Goal: Task Accomplishment & Management: Manage account settings

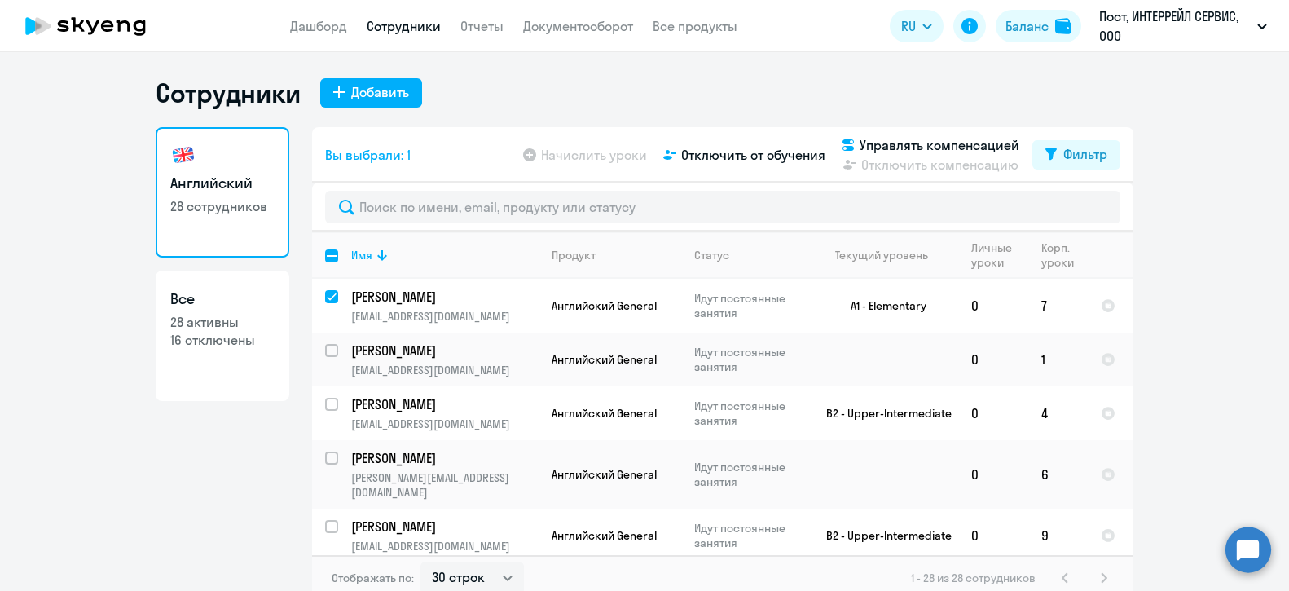
select select "30"
click at [328, 353] on input "select row 42024578" at bounding box center [341, 360] width 33 height 33
checkbox input "true"
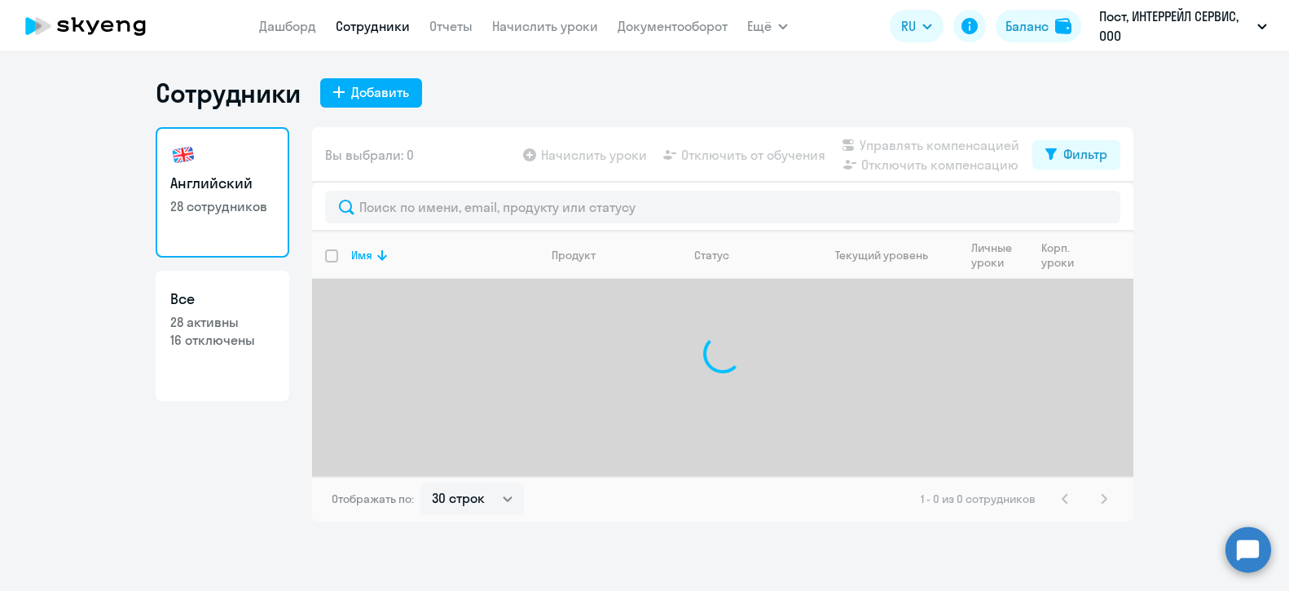
select select "30"
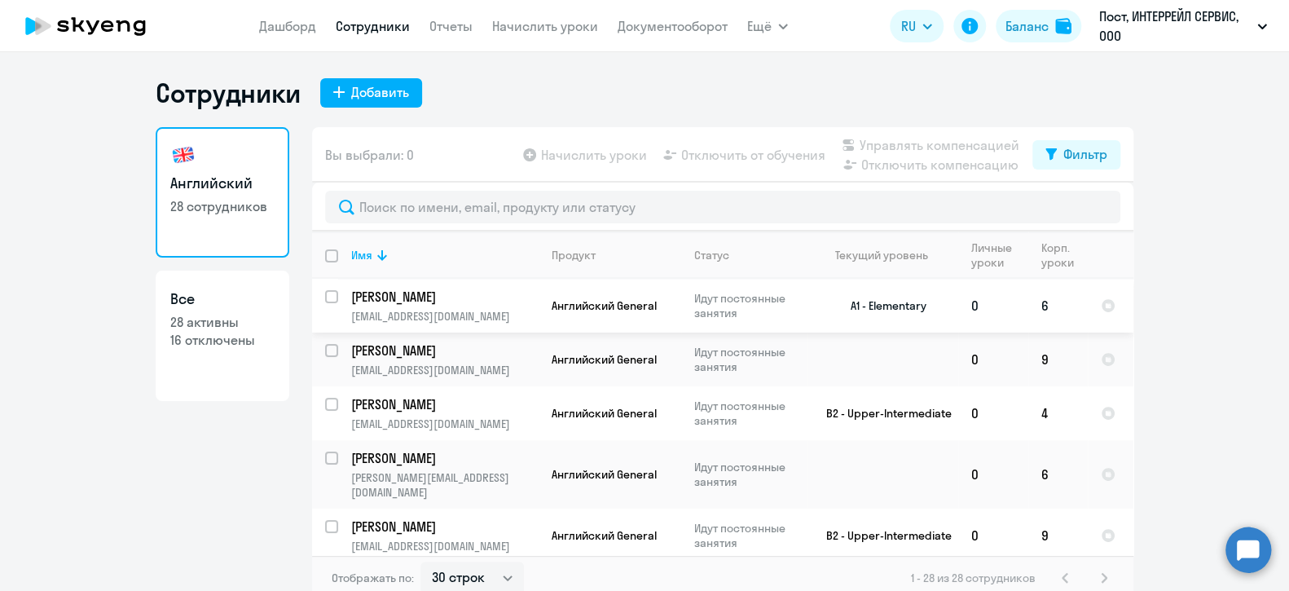
click at [325, 294] on input "select row 22355505" at bounding box center [341, 306] width 33 height 33
checkbox input "true"
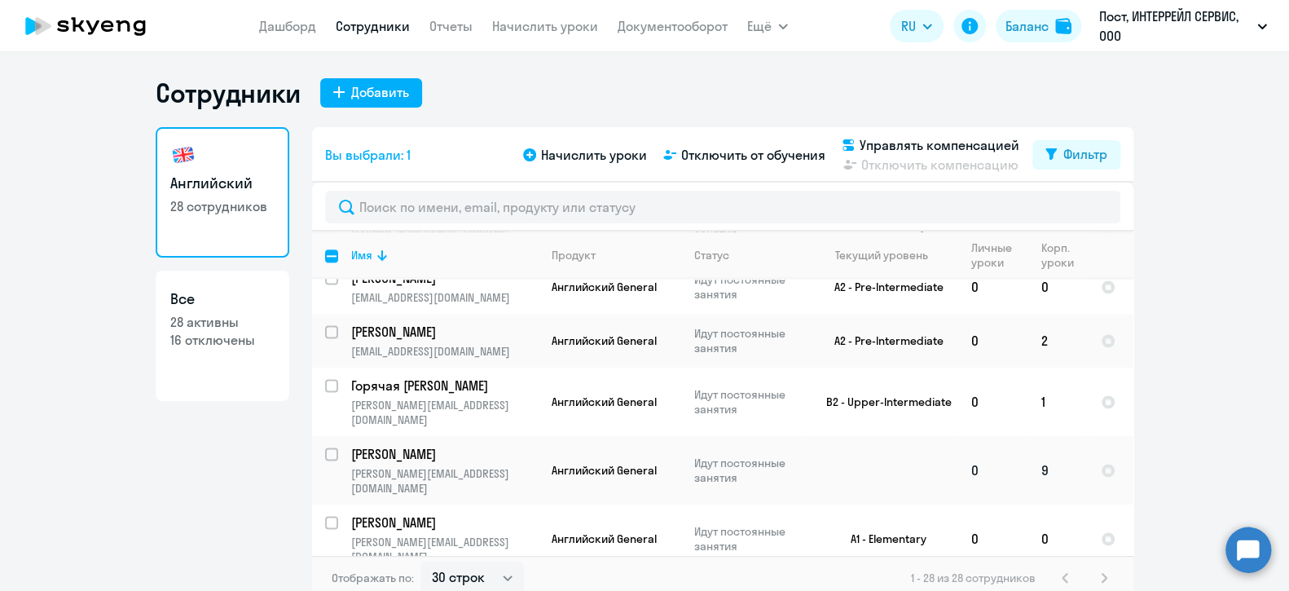
scroll to position [10, 0]
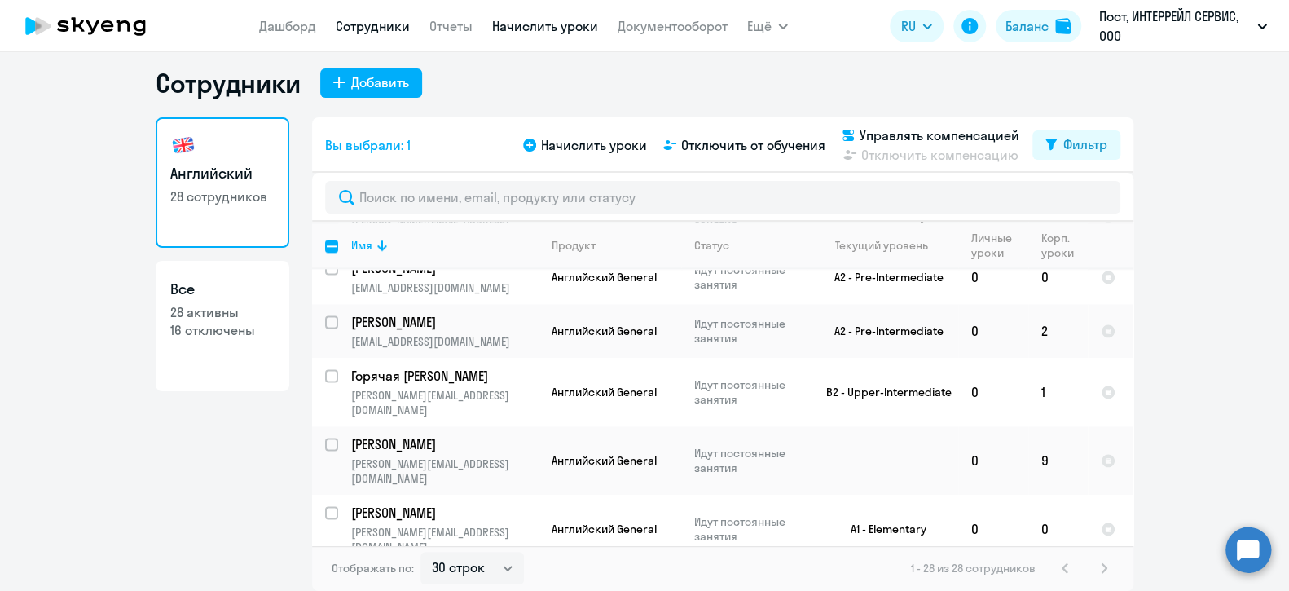
click at [542, 26] on link "Начислить уроки" at bounding box center [545, 26] width 106 height 16
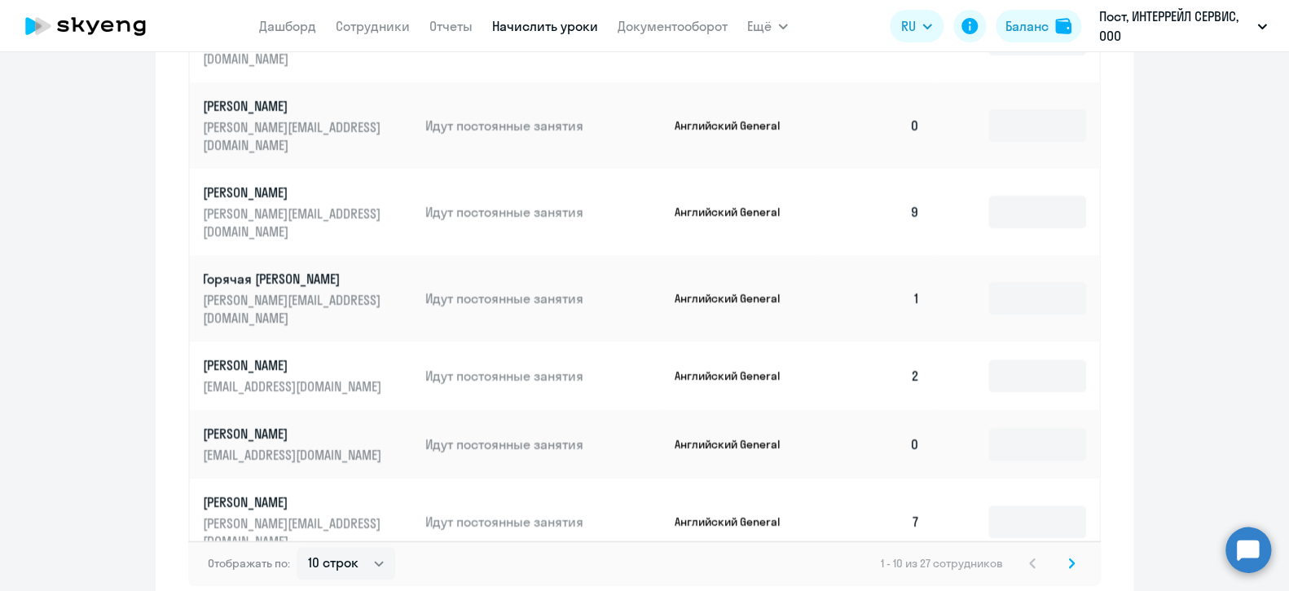
scroll to position [1012, 0]
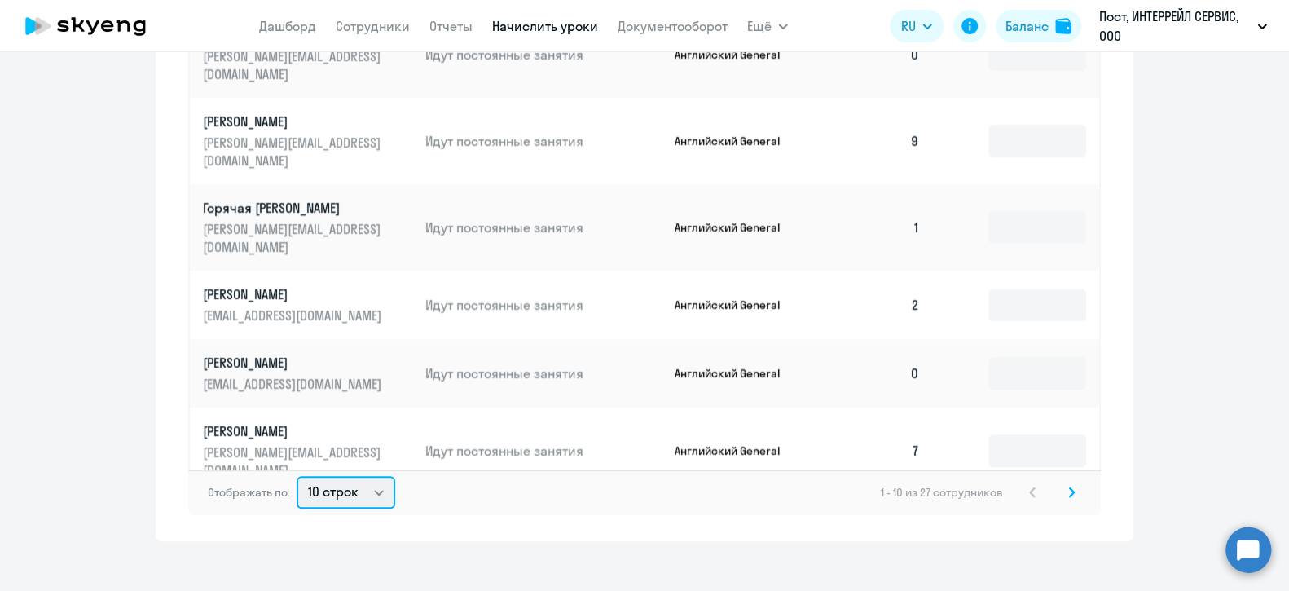
click at [335, 478] on select "10 строк 30 строк 50 строк" at bounding box center [346, 492] width 99 height 33
select select "30"
click at [297, 476] on select "10 строк 30 строк 50 строк" at bounding box center [346, 492] width 99 height 33
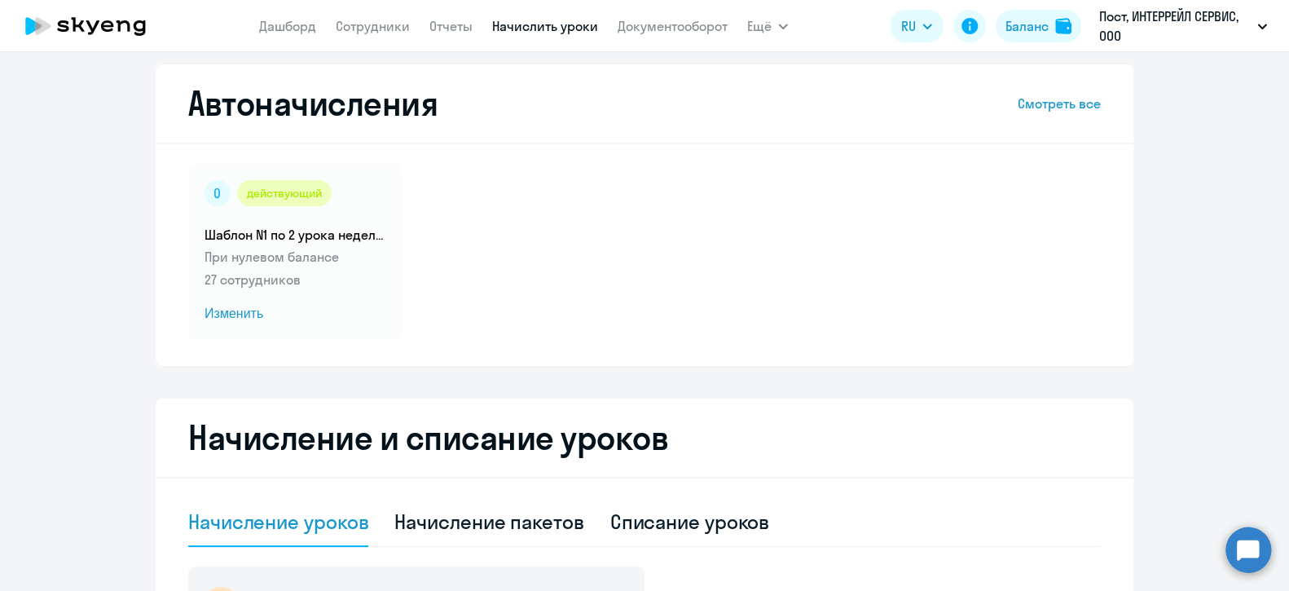
scroll to position [0, 0]
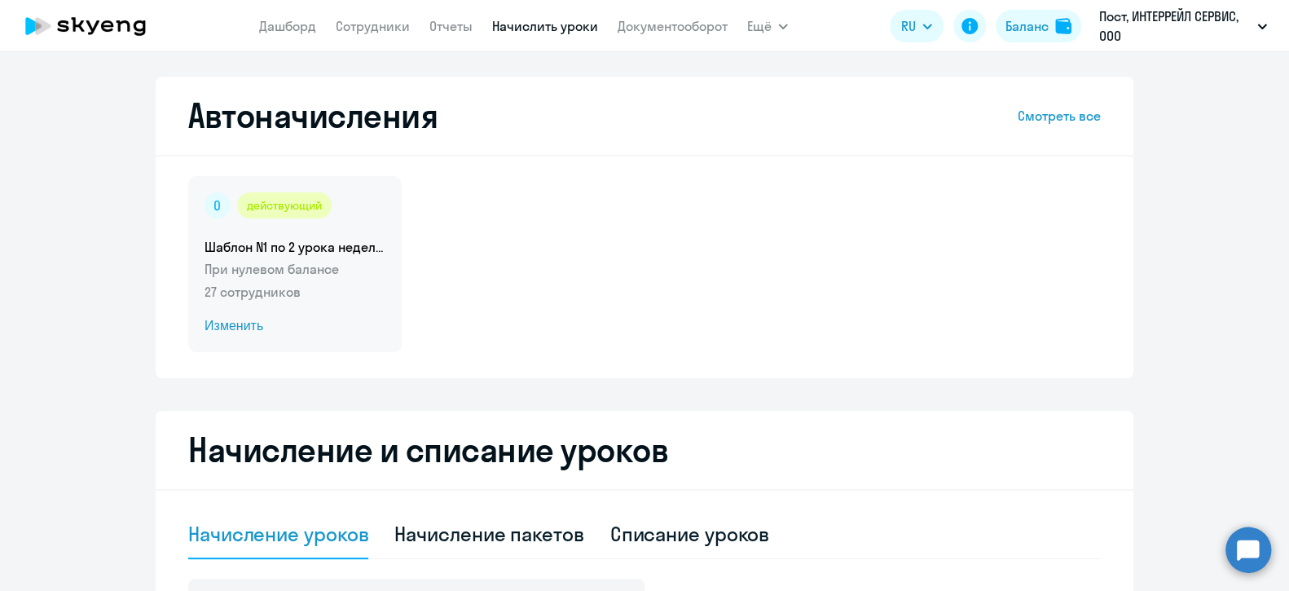
click at [235, 328] on span "Изменить" at bounding box center [295, 326] width 181 height 20
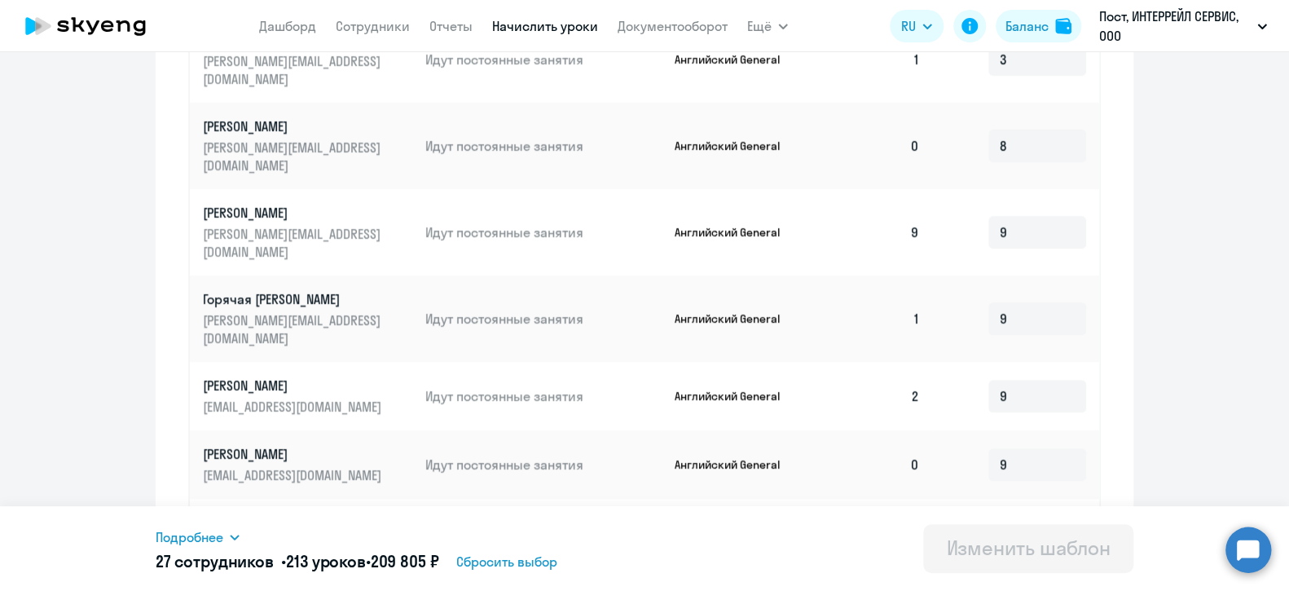
scroll to position [843, 0]
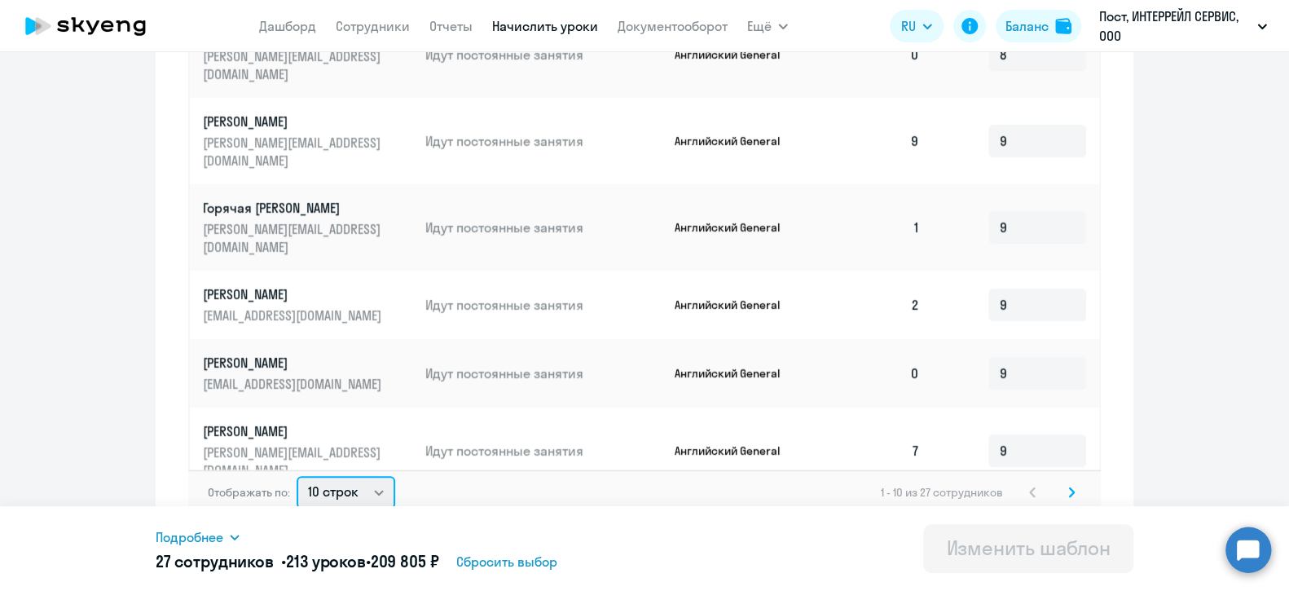
click at [359, 476] on select "10 строк 30 строк 50 строк" at bounding box center [346, 492] width 99 height 33
select select "30"
click at [297, 476] on select "10 строк 30 строк 50 строк" at bounding box center [346, 492] width 99 height 33
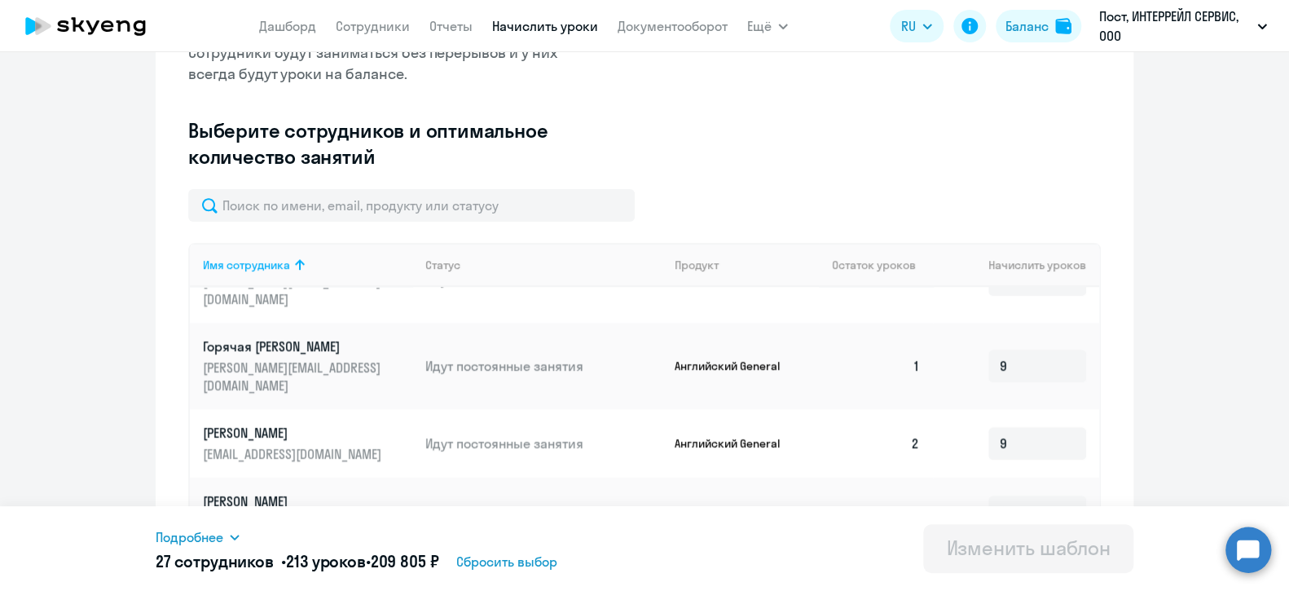
scroll to position [407, 0]
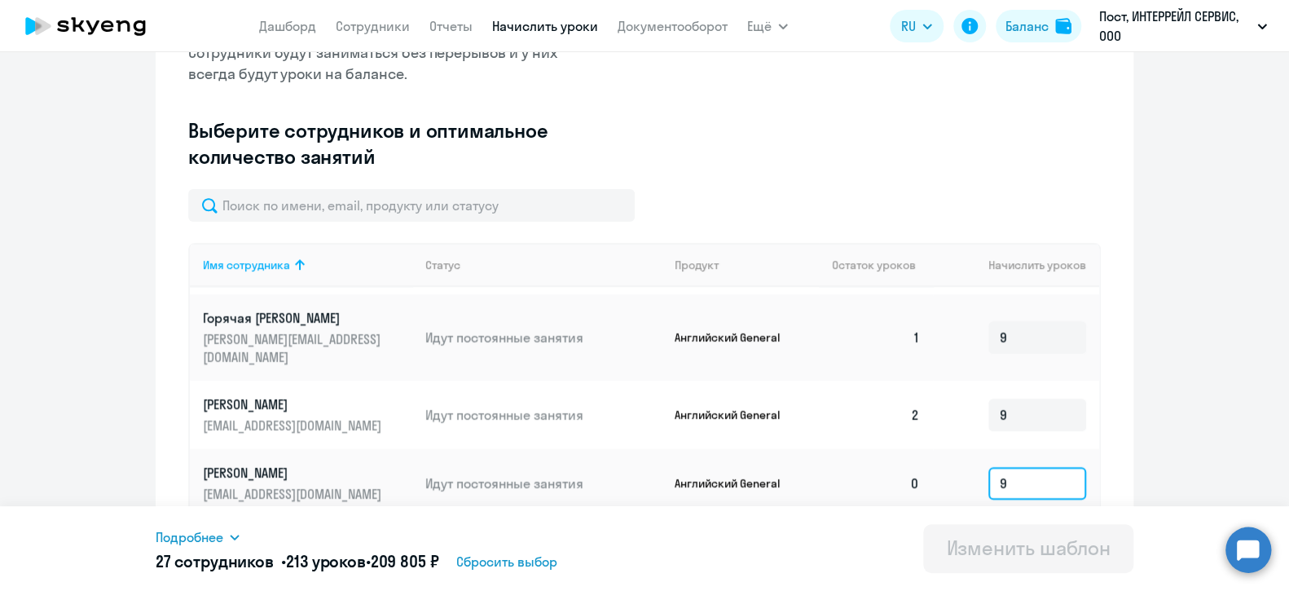
click at [1007, 467] on input "9" at bounding box center [1038, 483] width 98 height 33
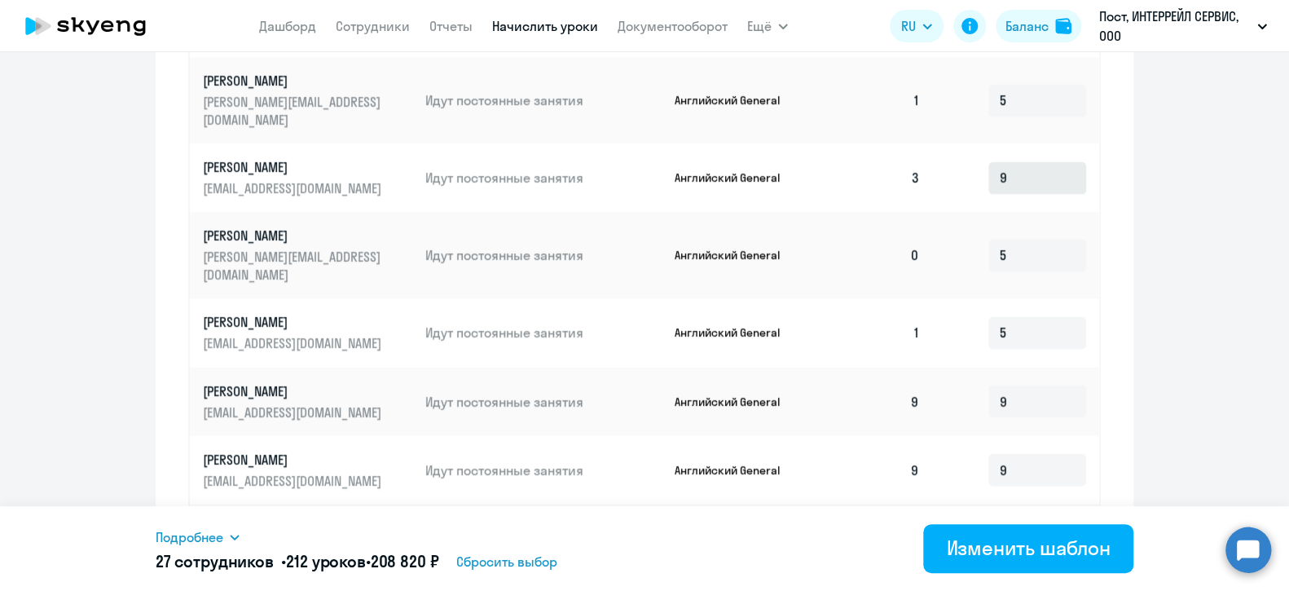
scroll to position [815, 0]
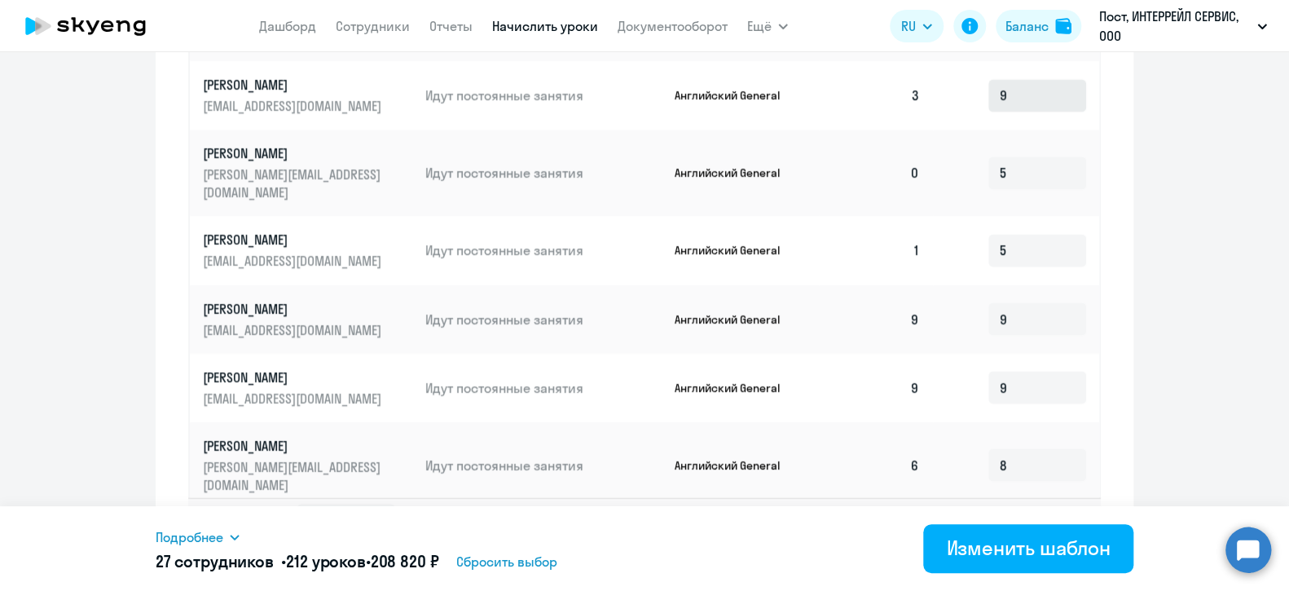
type input "8"
type input "9"
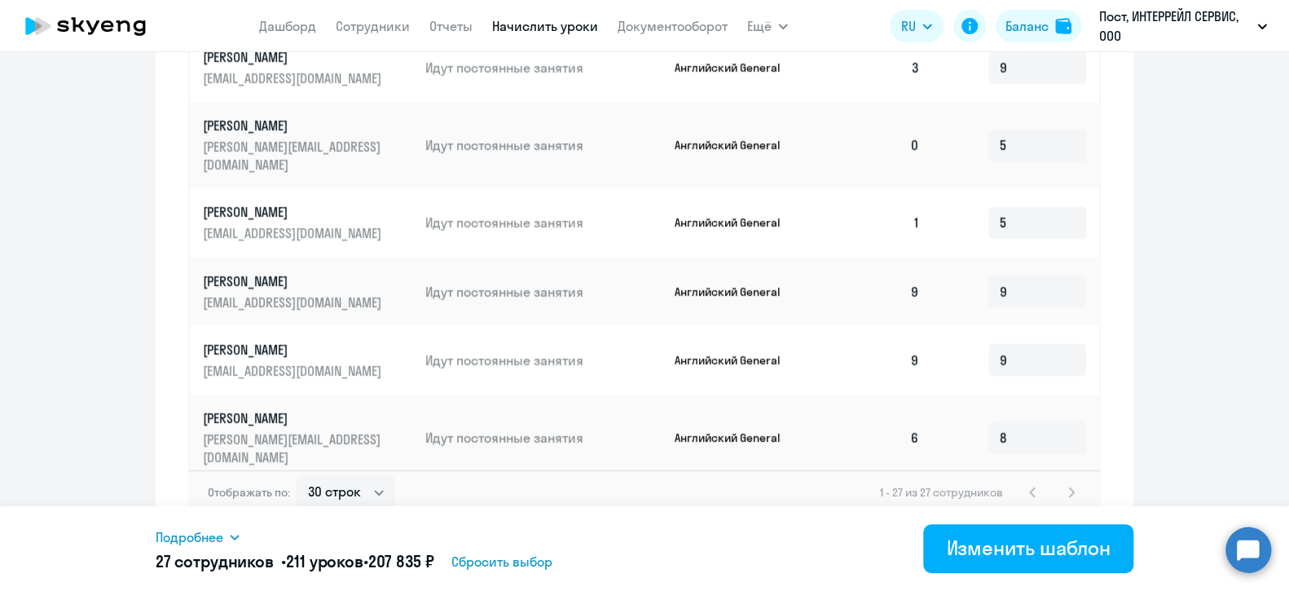
scroll to position [857, 0]
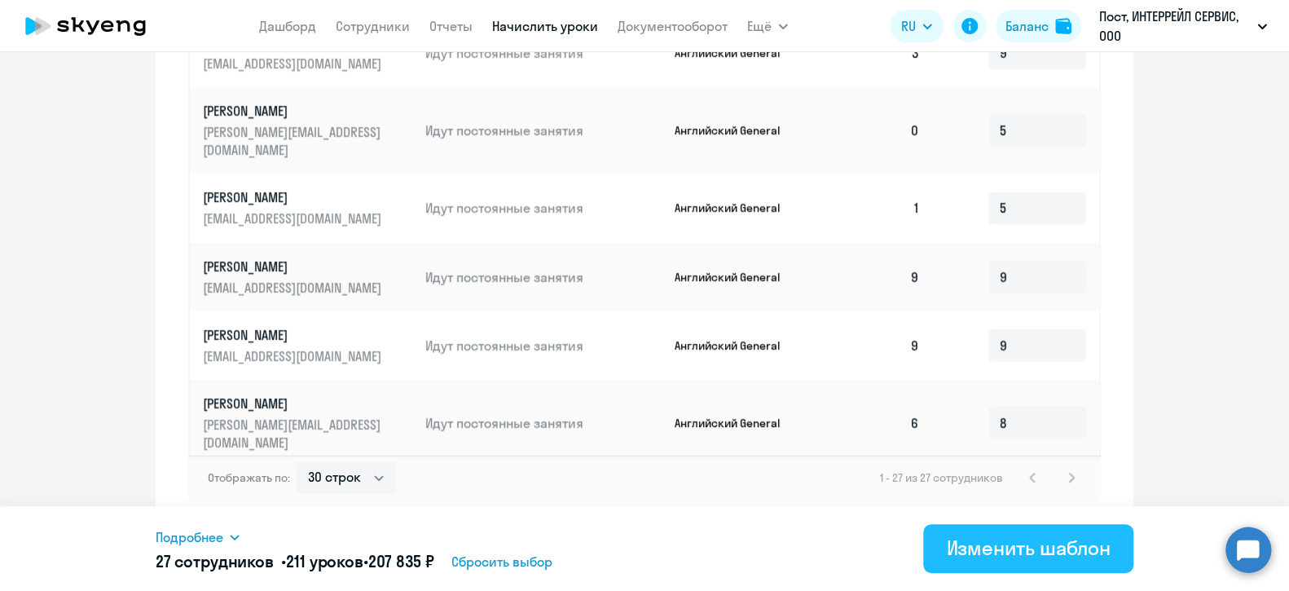
type input "8"
click at [1040, 544] on div "Изменить шаблон" at bounding box center [1028, 548] width 165 height 26
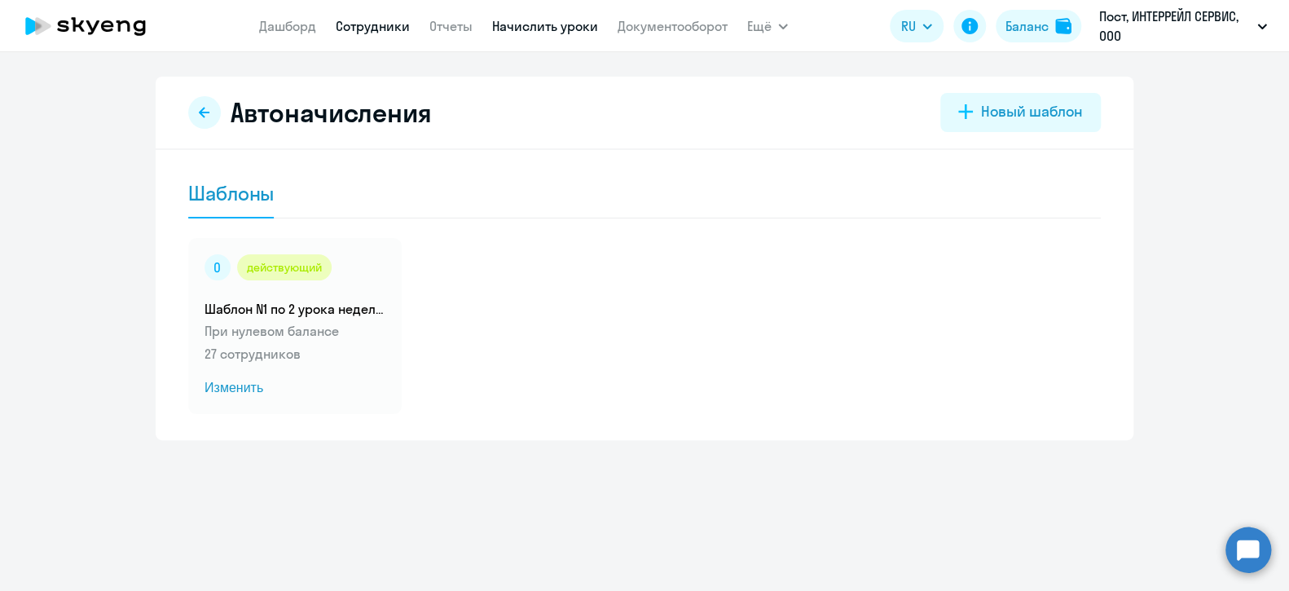
click at [376, 25] on link "Сотрудники" at bounding box center [373, 26] width 74 height 16
select select "30"
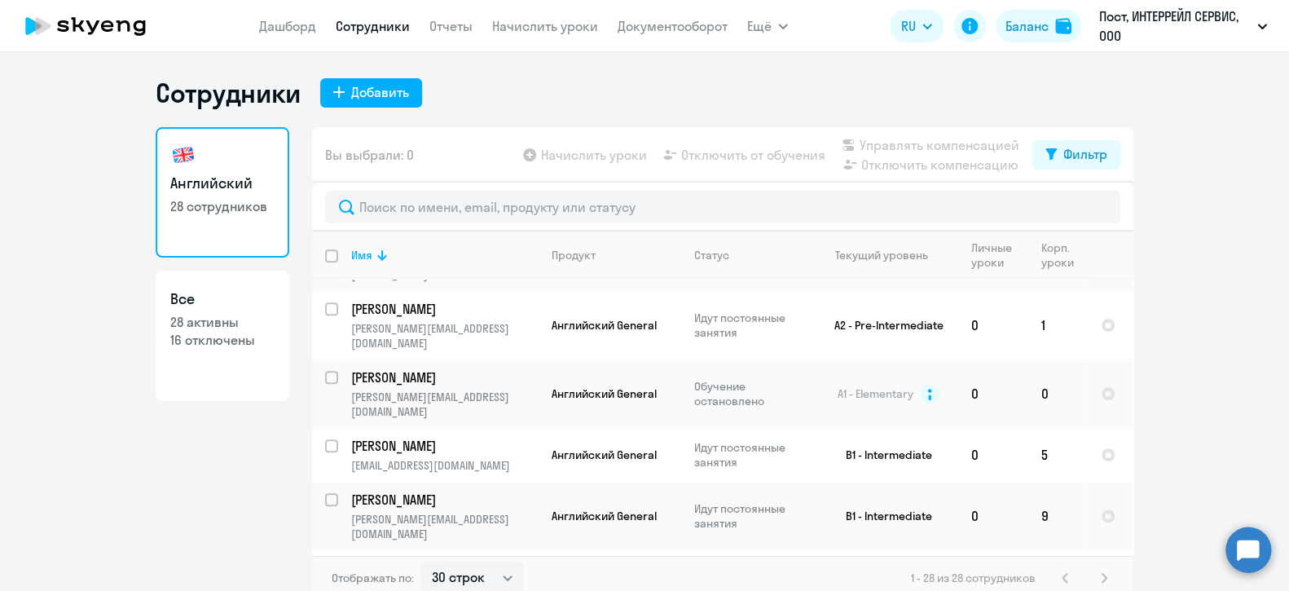
scroll to position [489, 0]
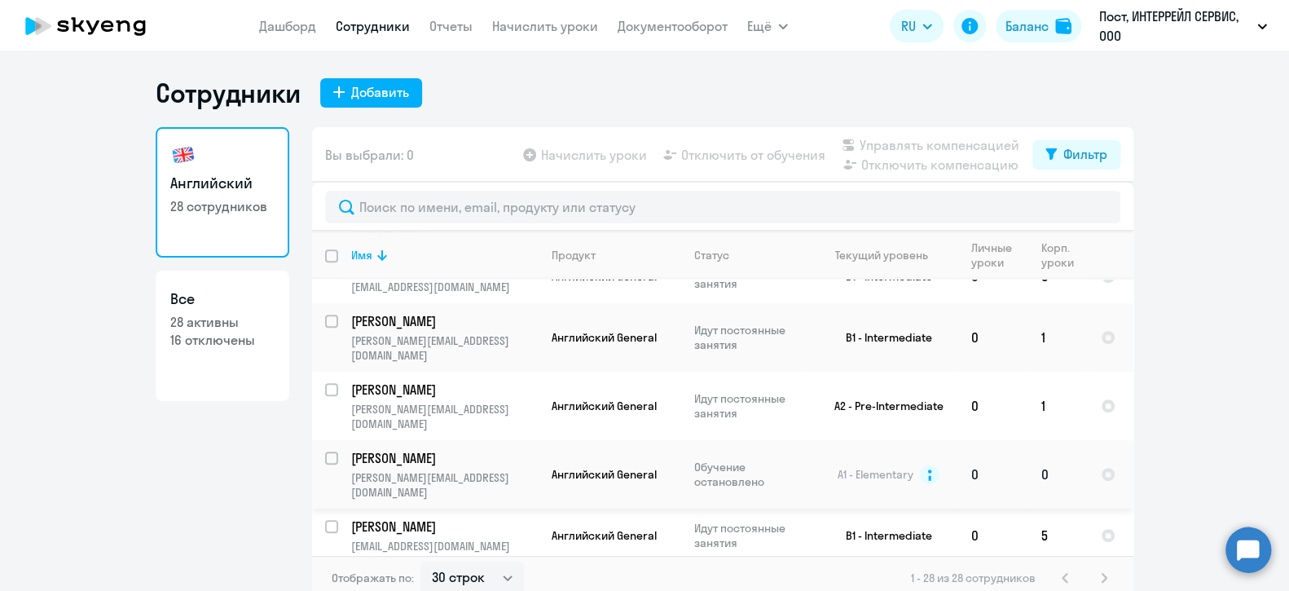
click at [378, 449] on p "[PERSON_NAME]" at bounding box center [443, 458] width 184 height 18
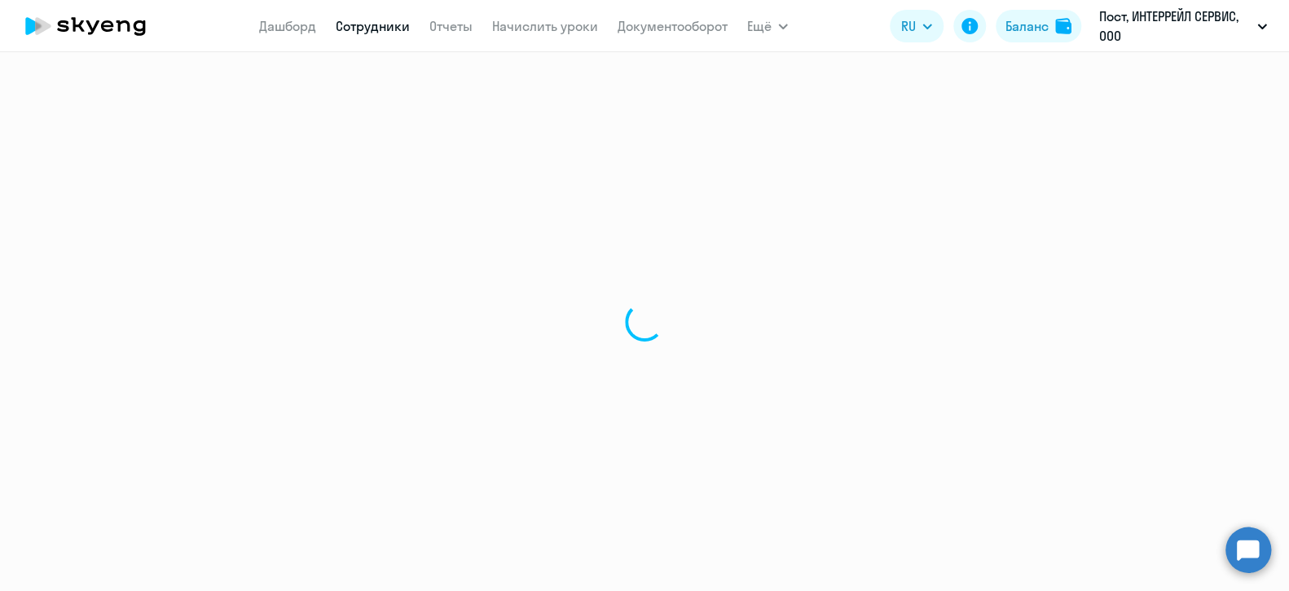
select select "english"
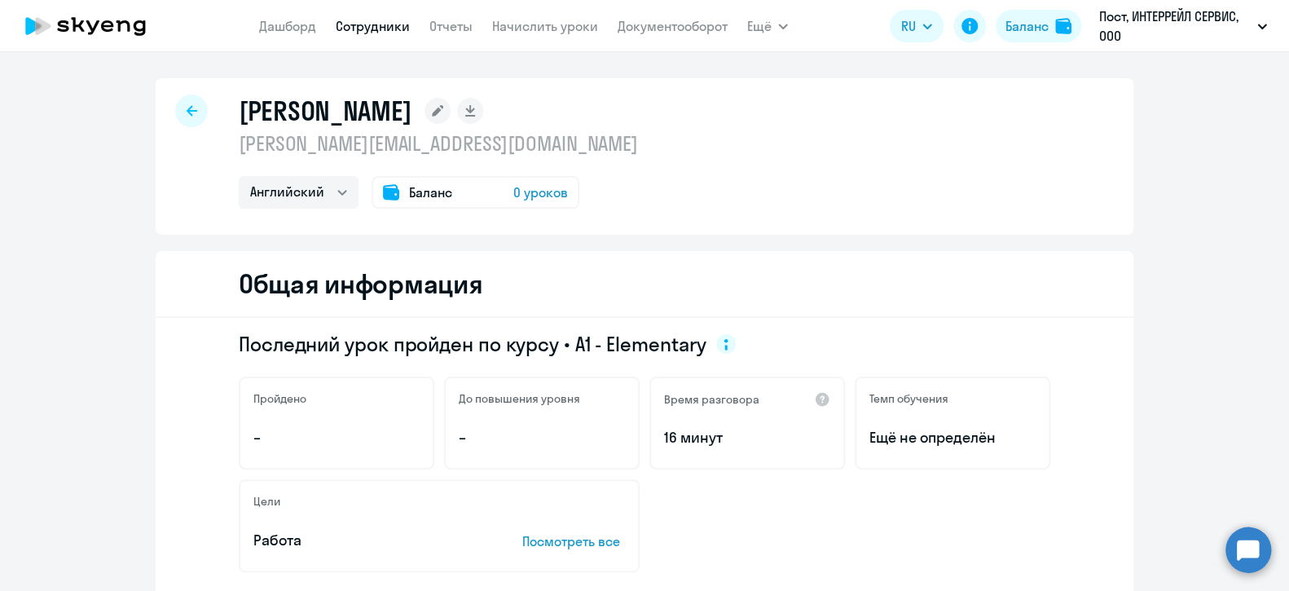
click at [187, 108] on icon at bounding box center [192, 110] width 11 height 11
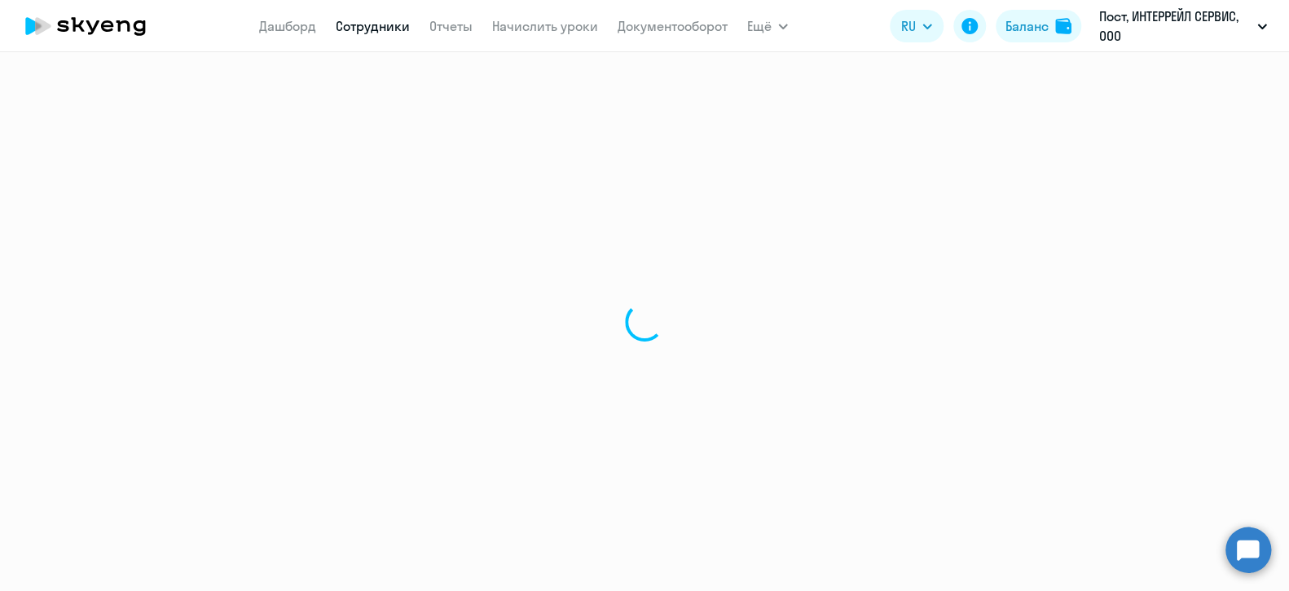
select select "30"
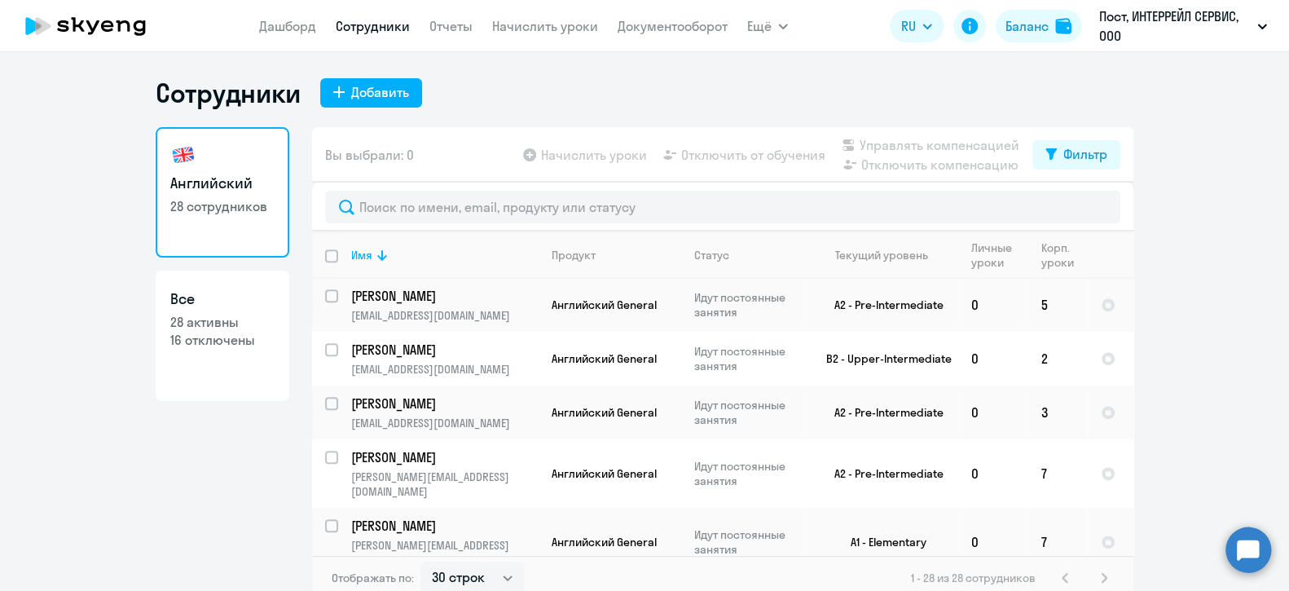
scroll to position [1212, 0]
